Goal: Obtain resource: Download file/media

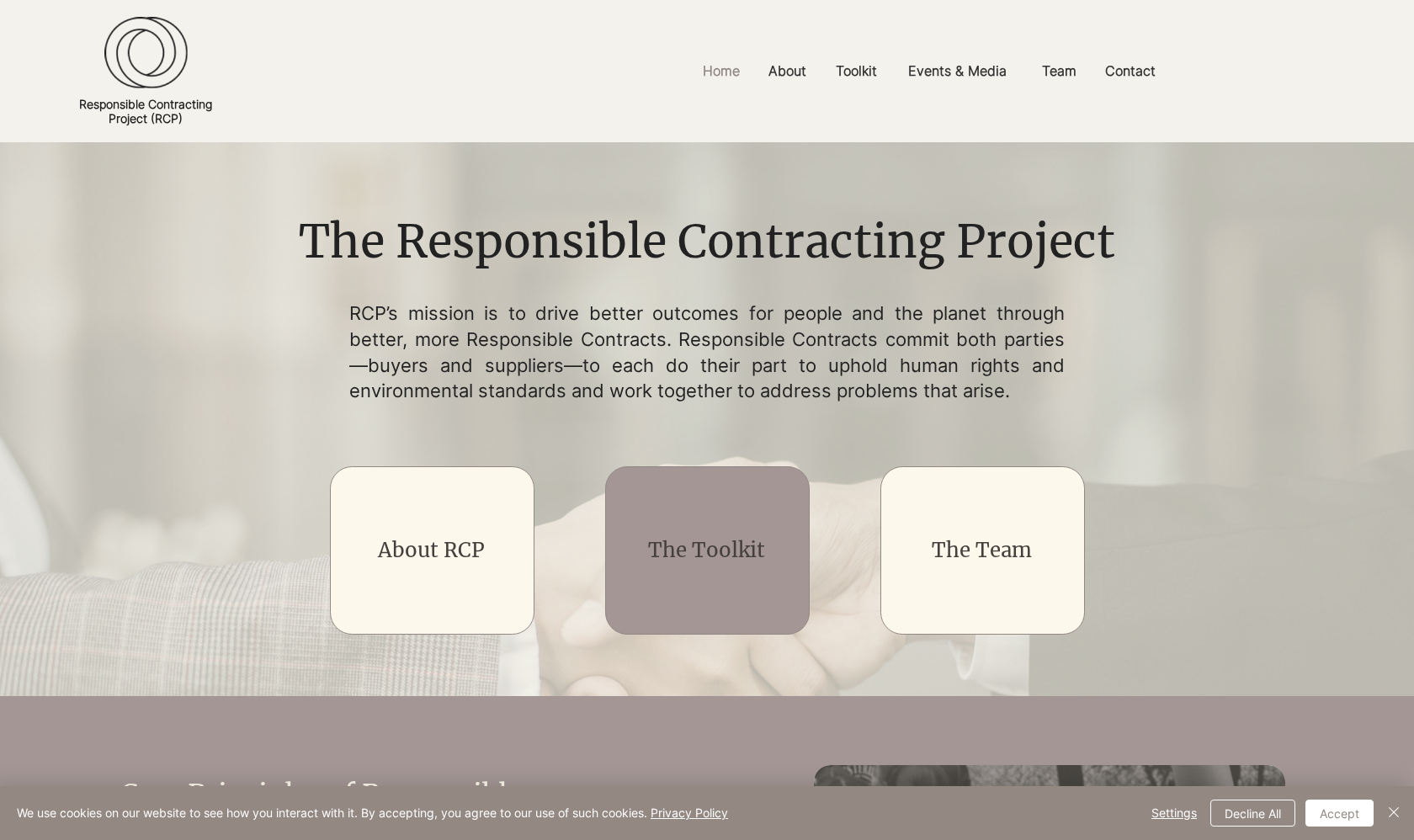
click at [747, 231] on link "The Toolkit" at bounding box center [706, 550] width 117 height 26
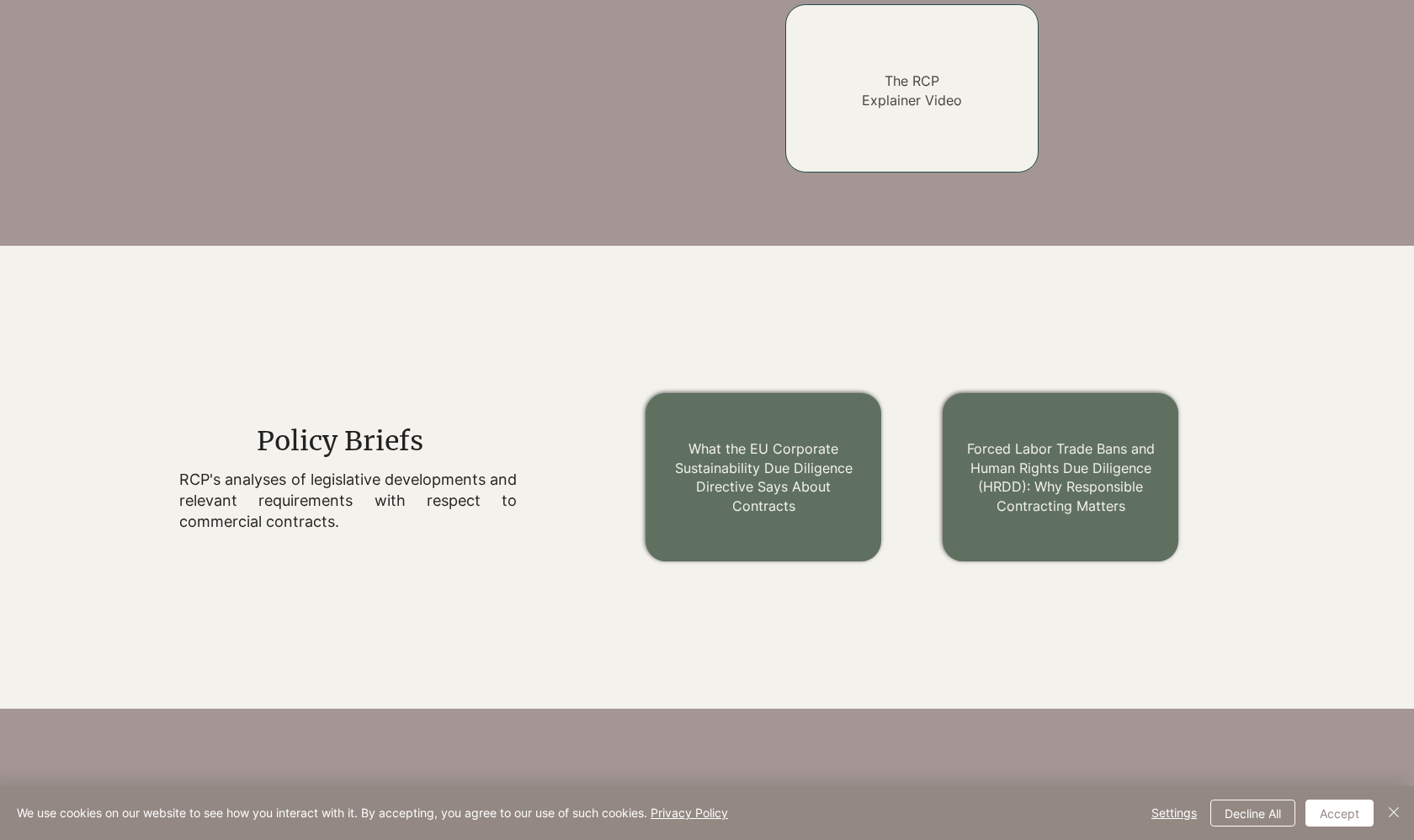
scroll to position [1790, 0]
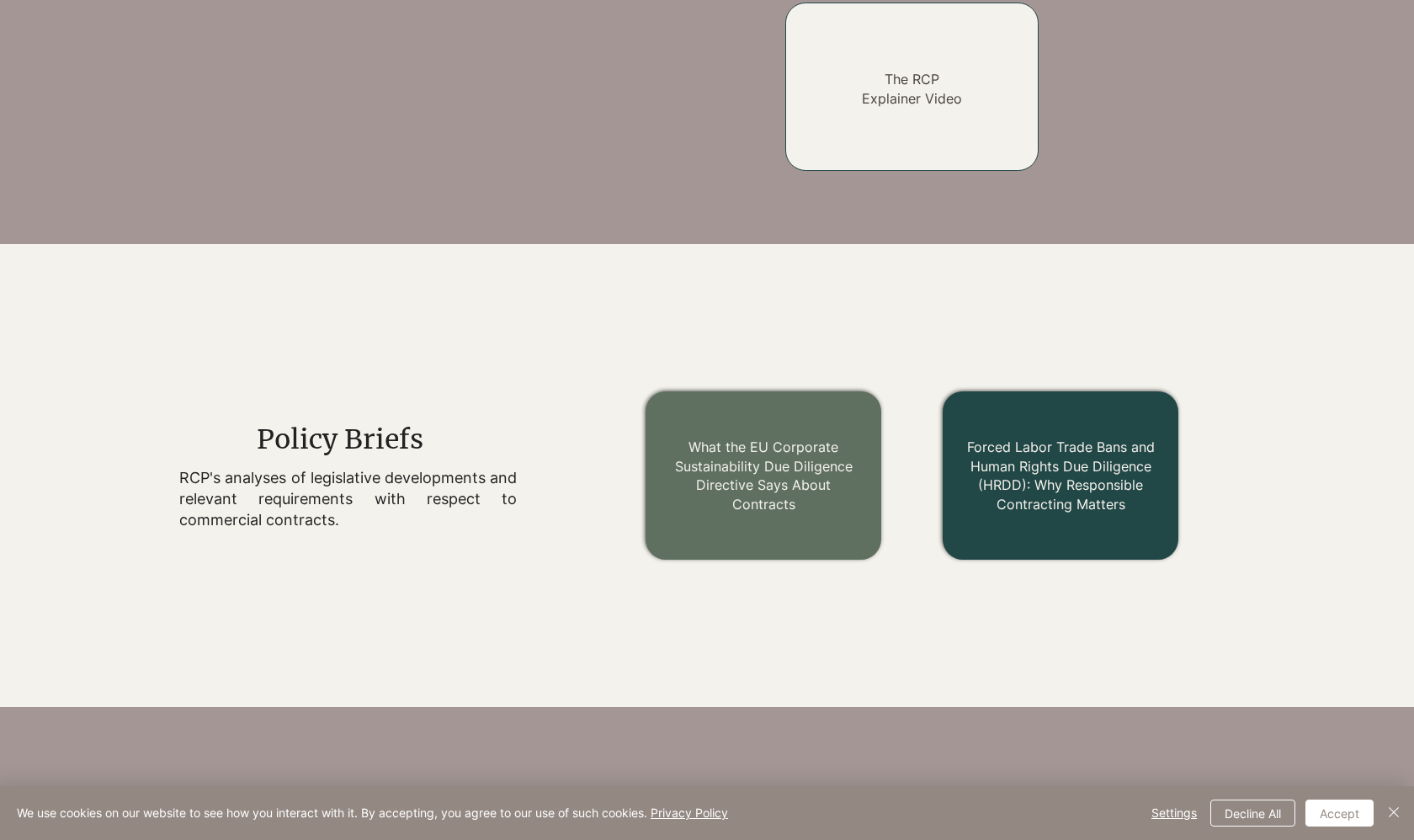
click at [861, 231] on link "Forced Labor Trade Bans and Human Rights Due Diligence (HRDD): Why Responsible …" at bounding box center [1060, 475] width 188 height 73
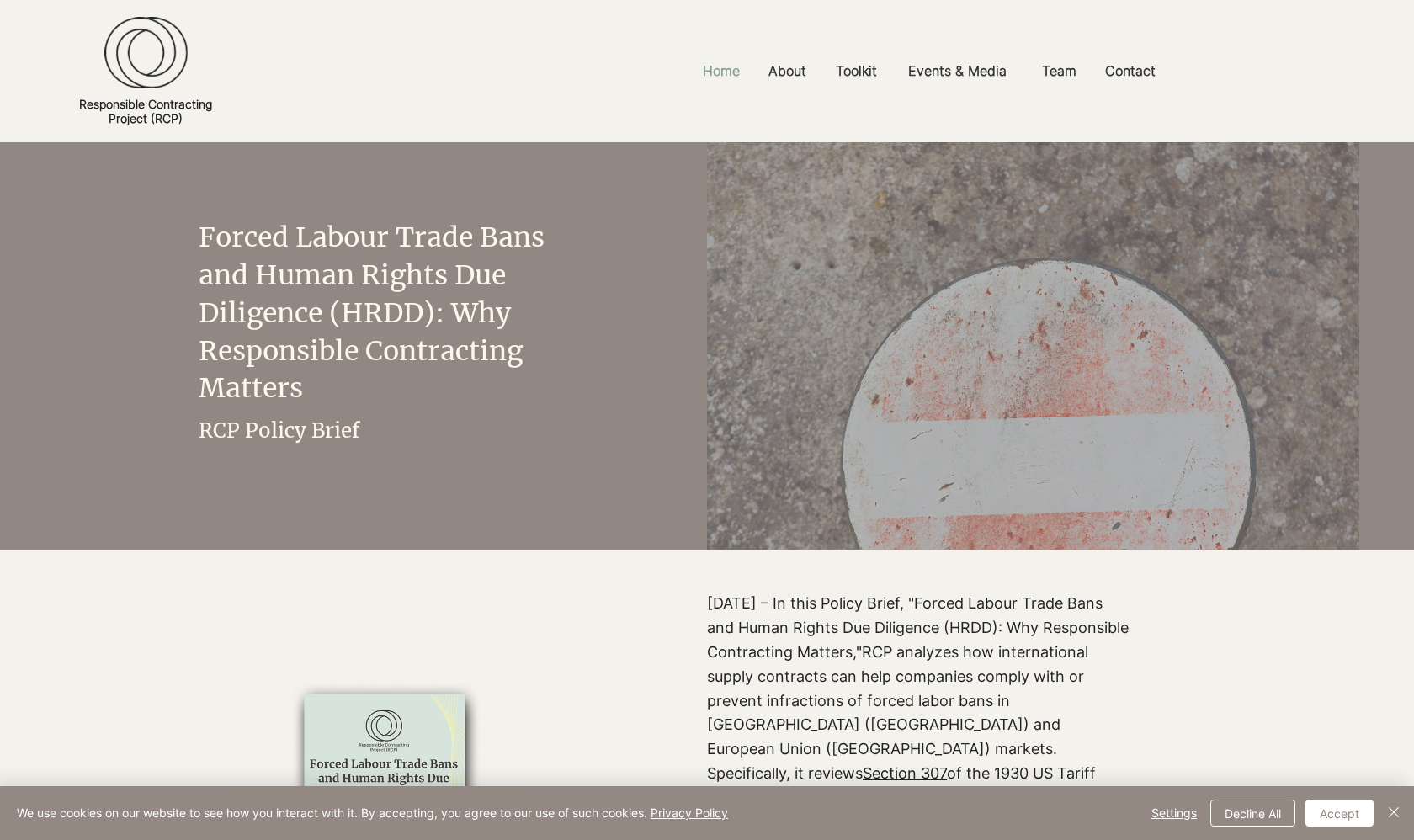
click at [718, 71] on p "Home" at bounding box center [721, 70] width 54 height 38
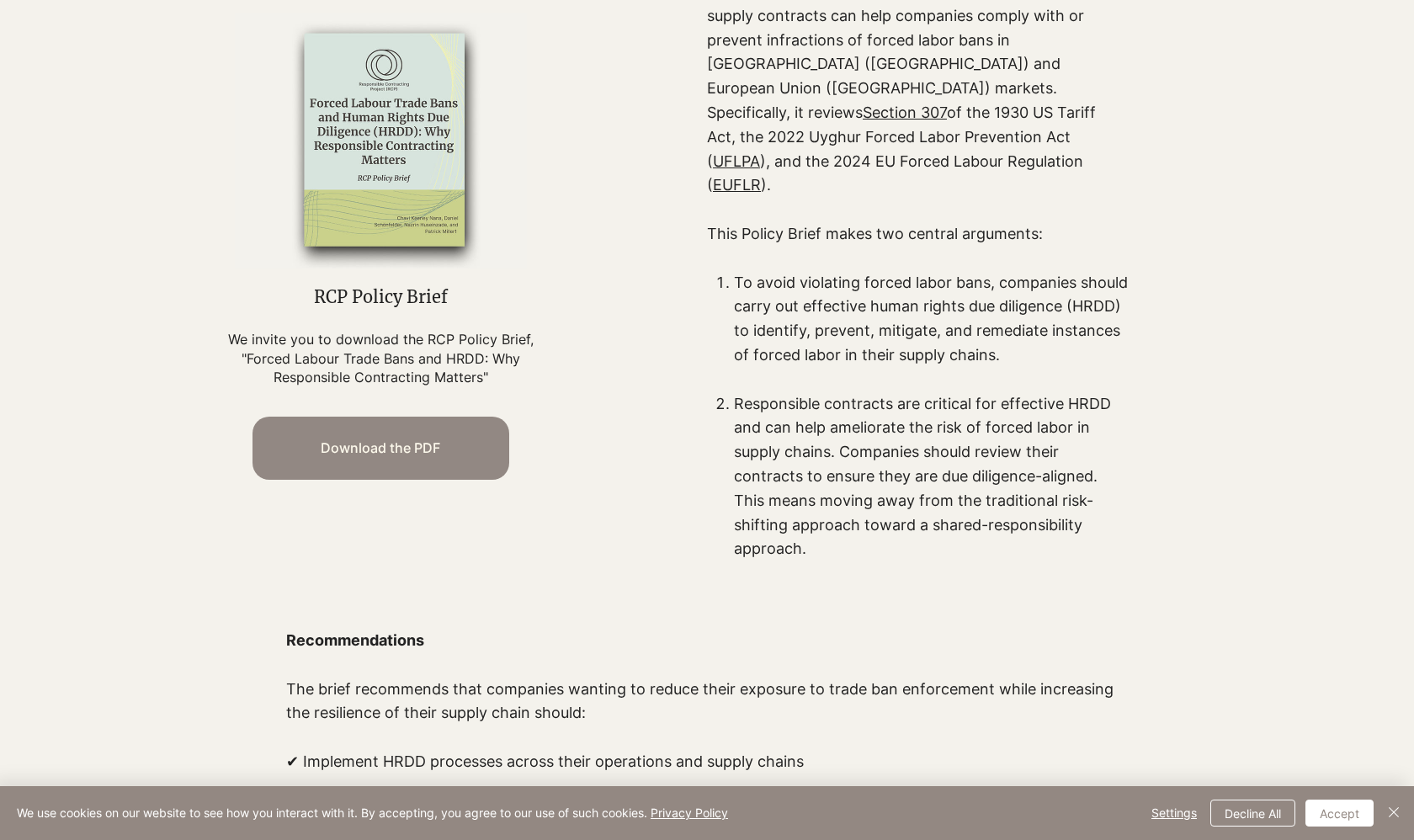
scroll to position [397, 0]
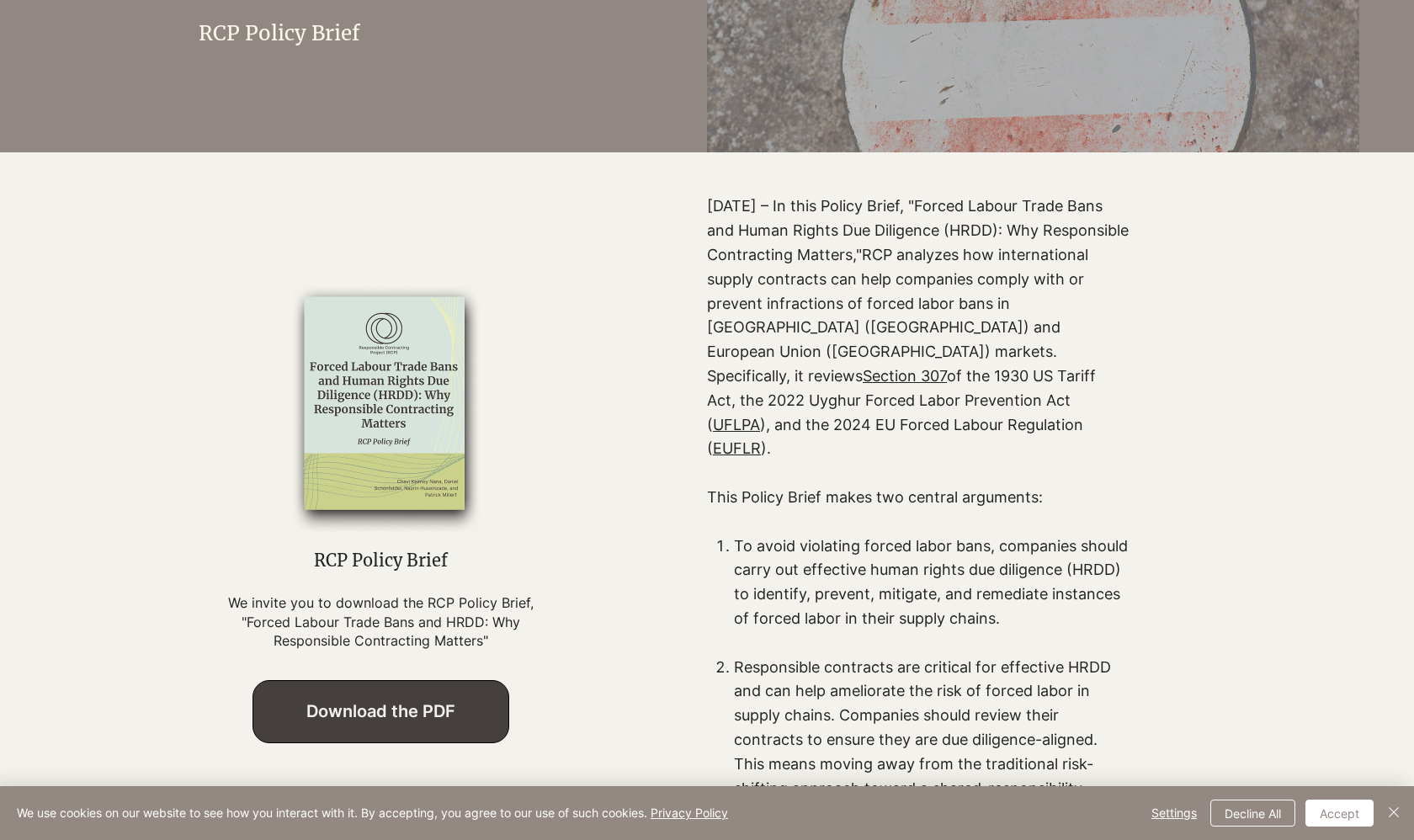
click at [431, 231] on span "Download the PDF" at bounding box center [381, 711] width 255 height 61
